Goal: Navigation & Orientation: Find specific page/section

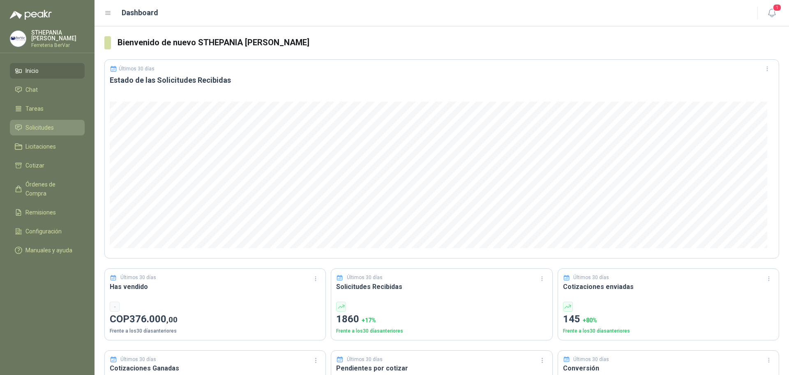
click at [42, 129] on span "Solicitudes" at bounding box center [39, 127] width 28 height 9
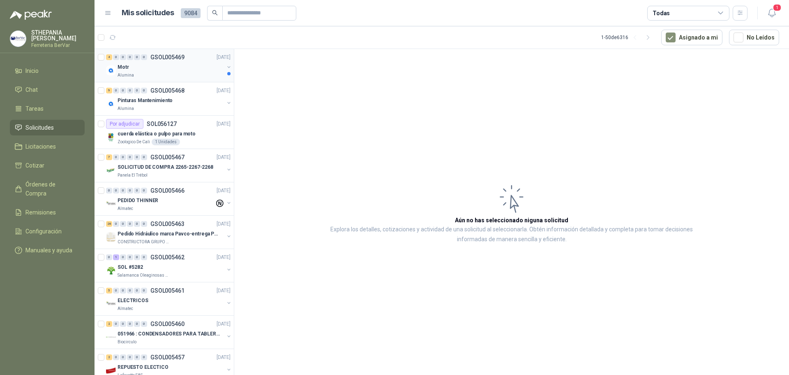
click at [156, 74] on div "Alumina" at bounding box center [171, 75] width 106 height 7
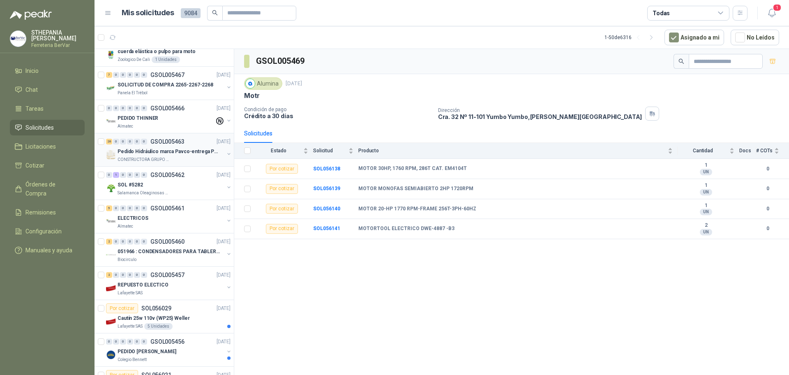
scroll to position [123, 0]
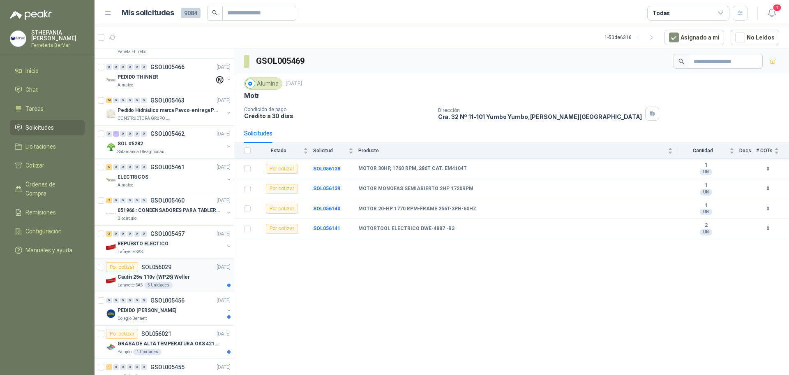
click at [161, 277] on p "Cautín 25w 110v (WP25) Weller" at bounding box center [154, 277] width 72 height 8
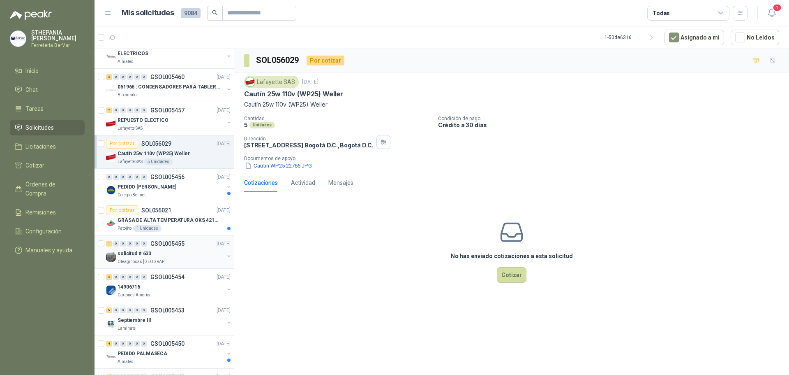
scroll to position [288, 0]
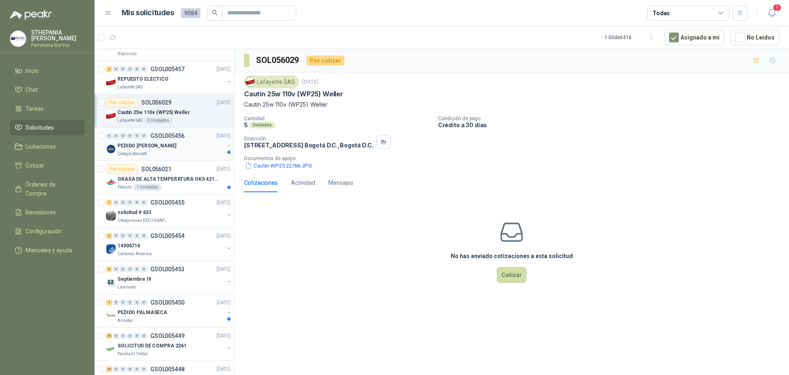
click at [188, 153] on div "Colegio Bennett" at bounding box center [171, 153] width 106 height 7
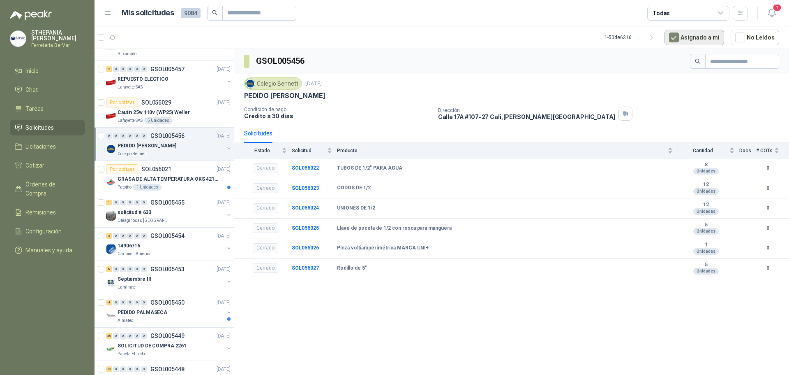
click at [723, 39] on button "Asignado a mi" at bounding box center [695, 38] width 60 height 16
drag, startPoint x: 762, startPoint y: 82, endPoint x: 697, endPoint y: 88, distance: 65.3
click at [762, 82] on div "Colegio Bennett 15 sept, 2025" at bounding box center [511, 83] width 535 height 12
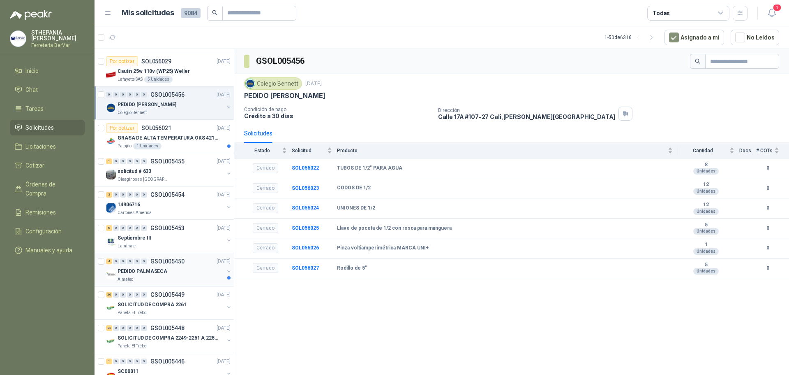
click at [190, 269] on div "PEDIDO PALMASECA" at bounding box center [171, 271] width 106 height 10
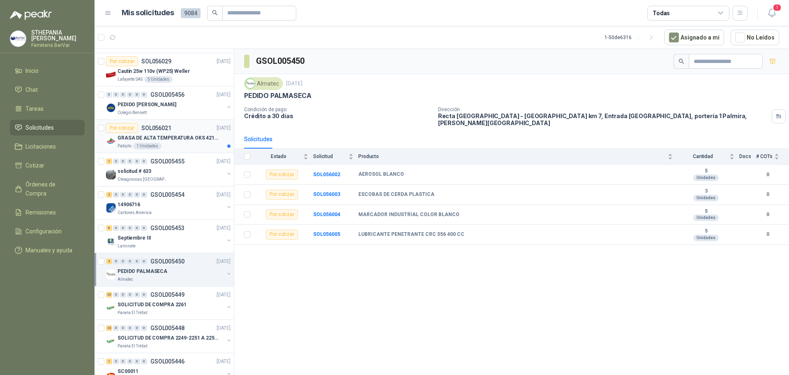
click at [165, 136] on p "GRASA DE ALTA TEMPERATURA OKS 4210 X 5 KG" at bounding box center [169, 138] width 102 height 8
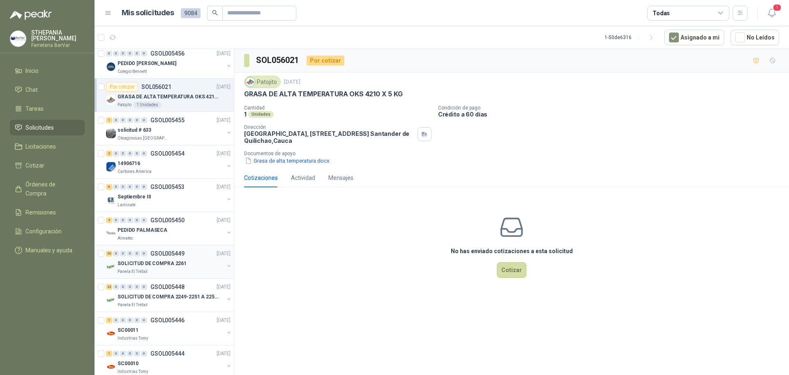
scroll to position [206, 0]
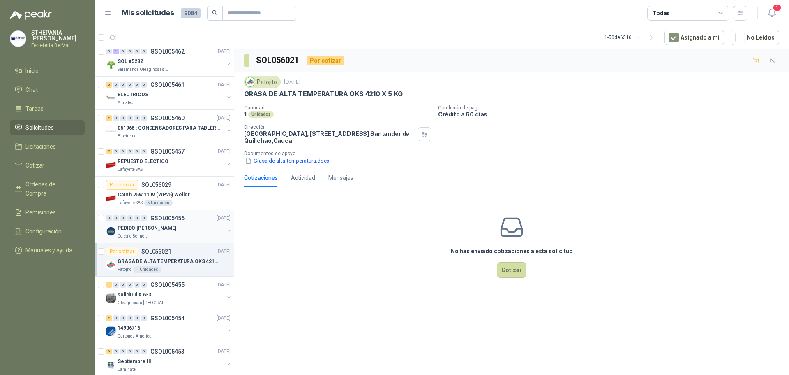
click at [168, 230] on p "PEDIDO AMADOR - FABIÁN" at bounding box center [147, 228] width 59 height 8
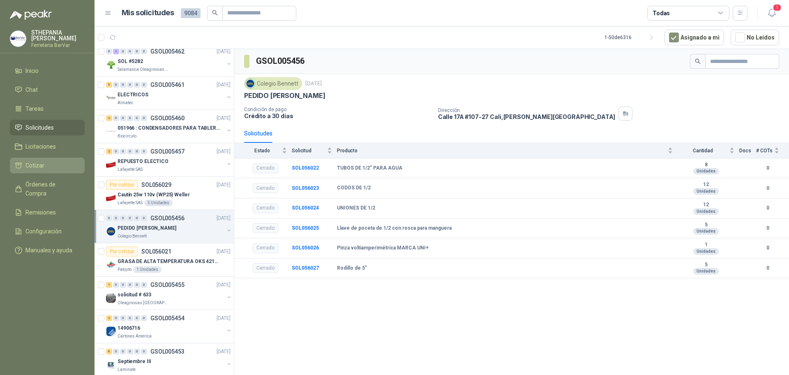
click at [41, 166] on span "Cotizar" at bounding box center [34, 165] width 19 height 9
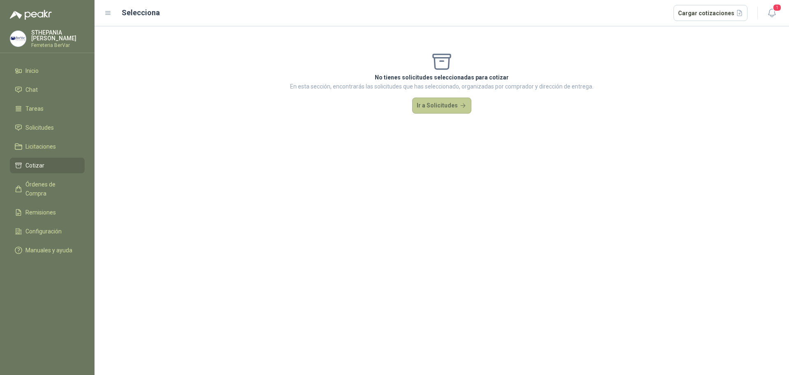
click at [446, 110] on button "Ir a Solicitudes" at bounding box center [441, 105] width 59 height 16
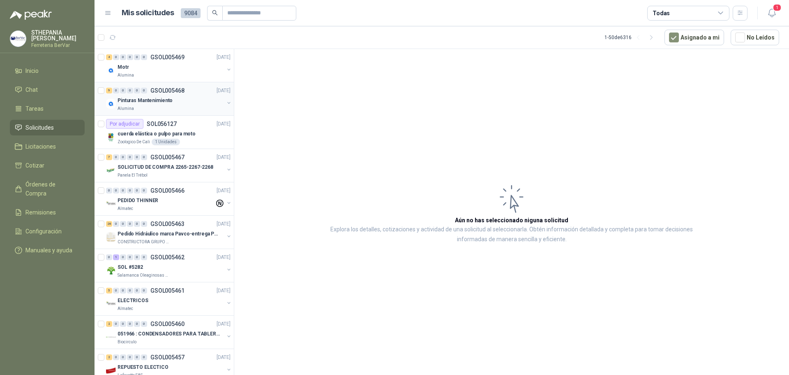
click at [133, 92] on div "9 0 0 0 0 0" at bounding box center [126, 91] width 41 height 6
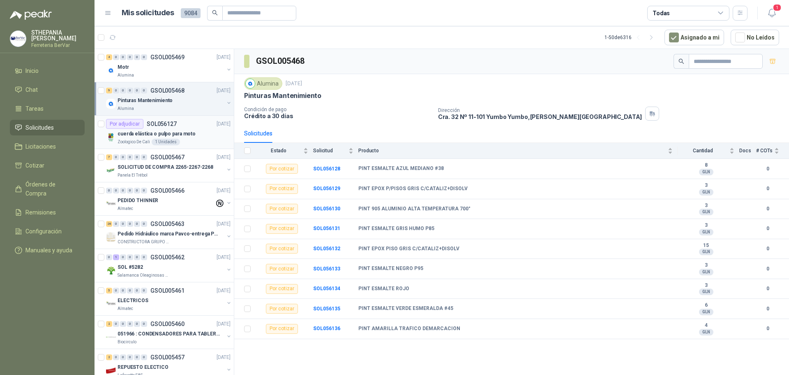
click at [165, 123] on p "SOL056127" at bounding box center [162, 124] width 30 height 6
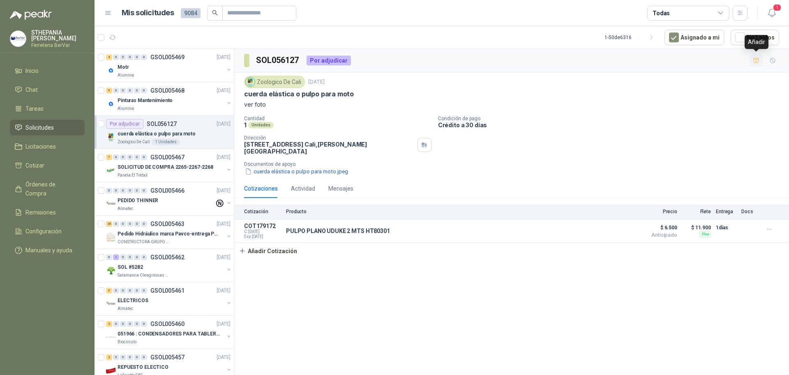
click at [758, 62] on icon "button" at bounding box center [756, 60] width 7 height 7
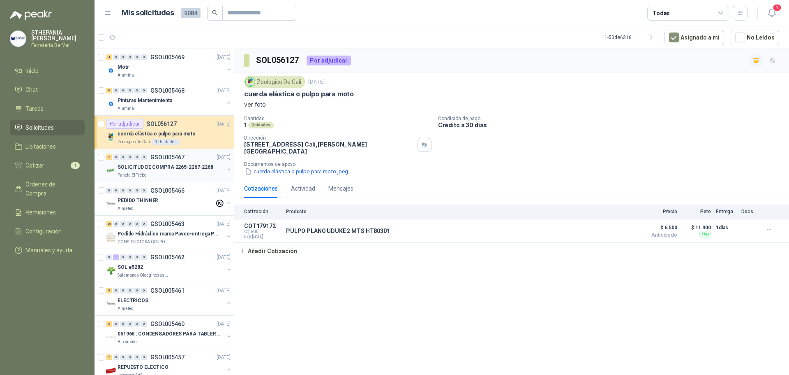
click at [169, 160] on p "GSOL005467" at bounding box center [167, 157] width 34 height 6
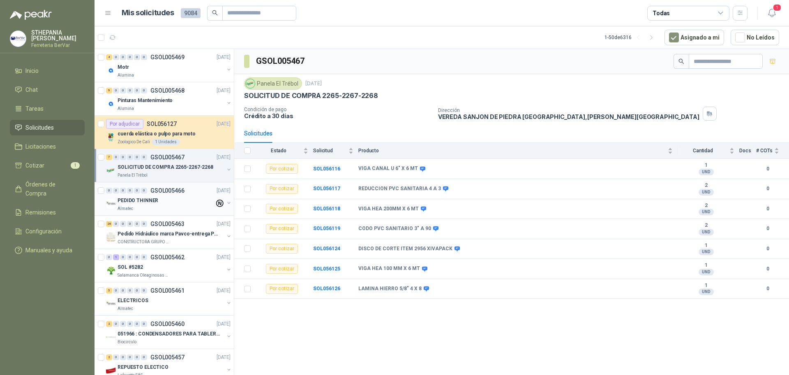
click at [155, 201] on p "PEDIDO THINNER" at bounding box center [138, 201] width 41 height 8
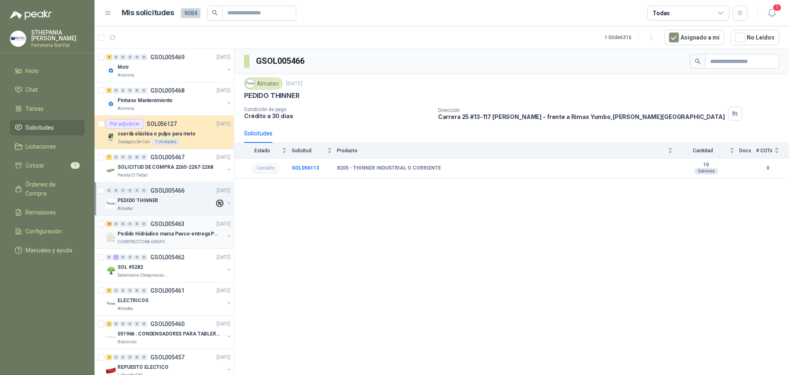
click at [166, 232] on p "Pedido Hidráulico marca Pavco-entrega Popayán" at bounding box center [169, 234] width 102 height 8
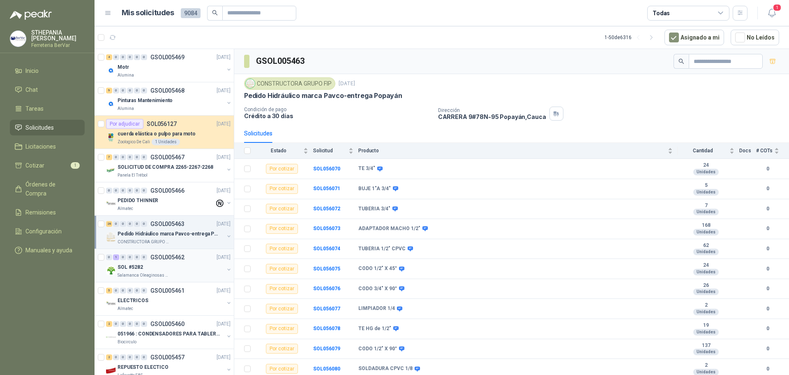
click at [147, 259] on div "0 1 0 0 0 0 GSOL005462" at bounding box center [145, 257] width 79 height 6
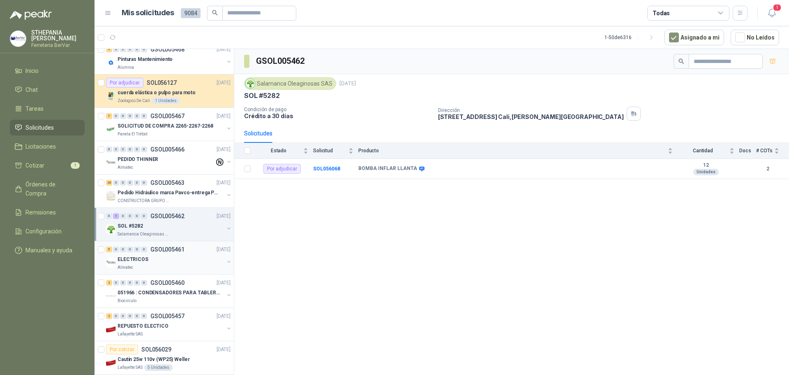
scroll to position [82, 0]
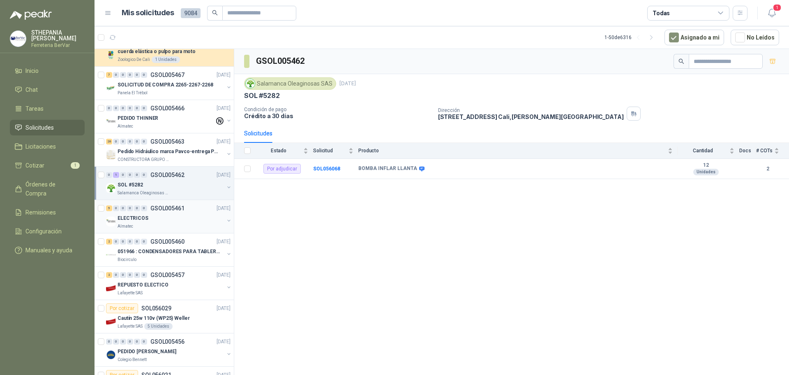
click at [177, 215] on div "ELECTRICOS" at bounding box center [171, 218] width 106 height 10
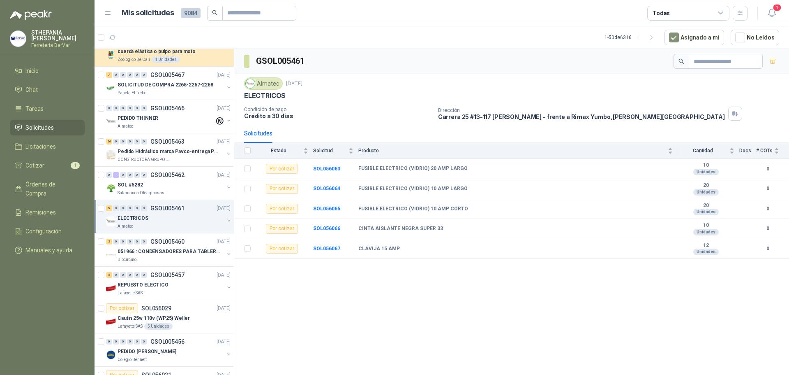
scroll to position [123, 0]
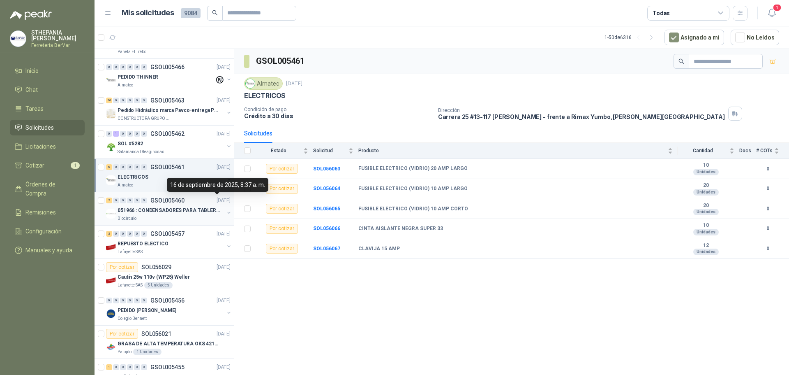
click at [195, 203] on div "2 0 0 0 0 0 GSOL005460 16/09/25" at bounding box center [169, 200] width 126 height 10
